Goal: Check status: Check status

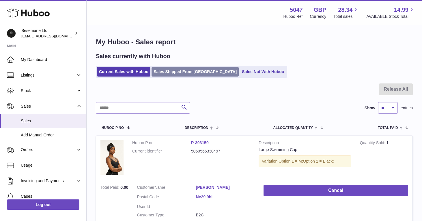
click at [188, 72] on link "Sales Shipped From [GEOGRAPHIC_DATA]" at bounding box center [194, 72] width 87 height 10
click at [152, 110] on input "text" at bounding box center [143, 108] width 94 height 12
click at [179, 71] on link "Sales Shipped From [GEOGRAPHIC_DATA]" at bounding box center [194, 72] width 87 height 10
click at [169, 74] on link "Sales Shipped From [GEOGRAPHIC_DATA]" at bounding box center [194, 72] width 87 height 10
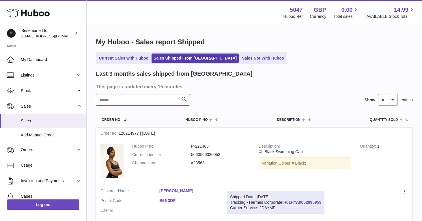
click at [151, 100] on input "text" at bounding box center [143, 100] width 94 height 12
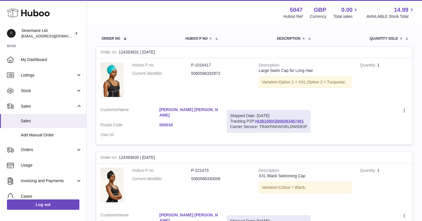
scroll to position [83, 0]
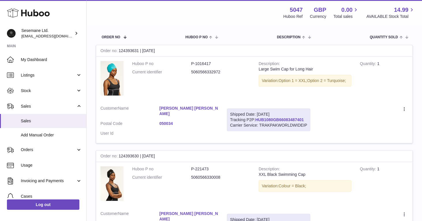
type input "*****"
click at [284, 118] on link "HUB1080GB66083487401" at bounding box center [279, 120] width 48 height 5
